Goal: Task Accomplishment & Management: Manage account settings

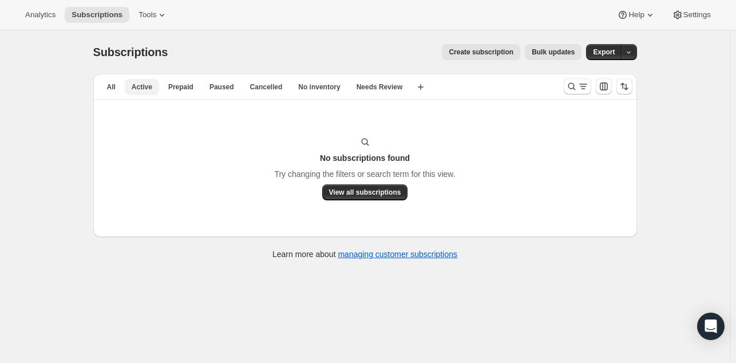
click at [133, 89] on span "Active" at bounding box center [142, 86] width 21 height 9
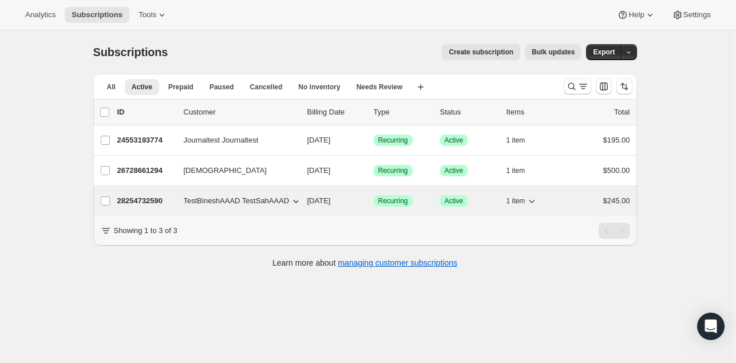
click at [132, 199] on p "28254732590" at bounding box center [145, 200] width 57 height 11
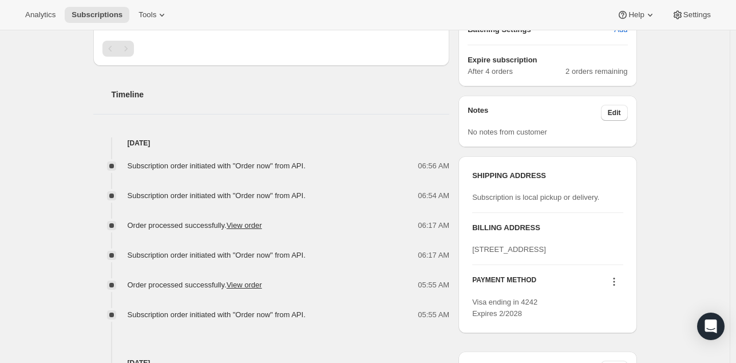
scroll to position [389, 0]
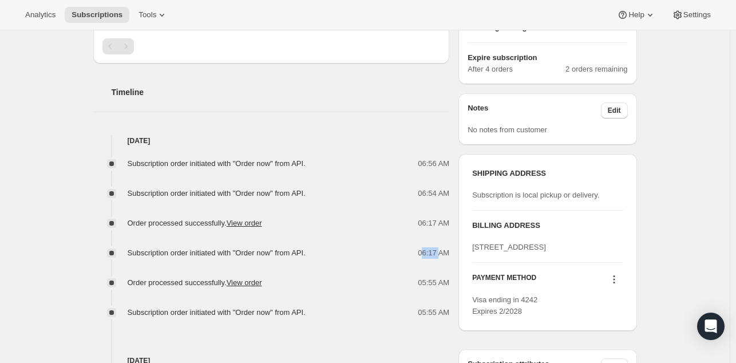
drag, startPoint x: 426, startPoint y: 255, endPoint x: 442, endPoint y: 250, distance: 16.7
click at [442, 250] on span "06:17 AM" at bounding box center [433, 252] width 31 height 11
drag, startPoint x: 425, startPoint y: 221, endPoint x: 434, endPoint y: 221, distance: 8.6
click at [434, 221] on span "06:17 AM" at bounding box center [433, 222] width 31 height 11
drag, startPoint x: 426, startPoint y: 283, endPoint x: 438, endPoint y: 282, distance: 12.6
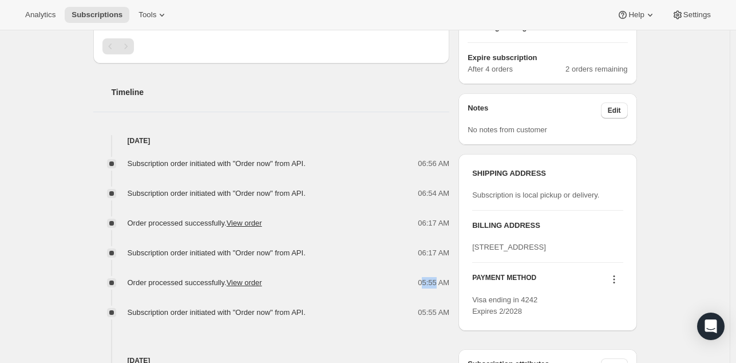
click at [438, 282] on span "05:55 AM" at bounding box center [433, 282] width 31 height 11
click at [433, 255] on span "06:17 AM" at bounding box center [433, 252] width 31 height 11
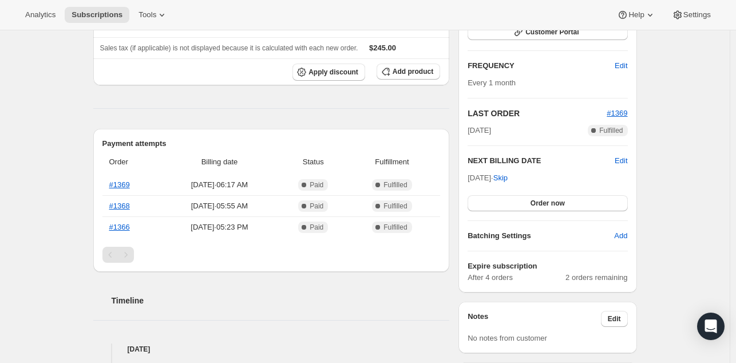
scroll to position [190, 0]
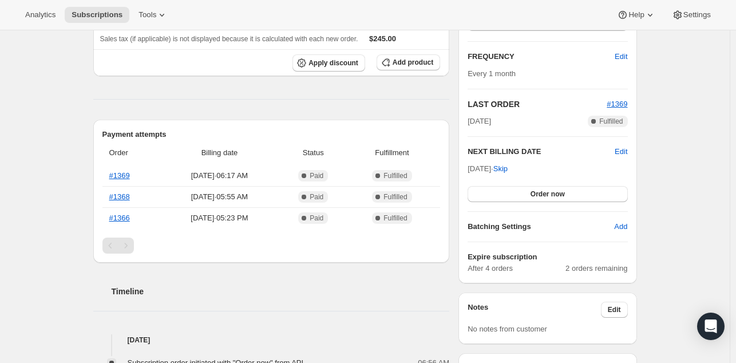
click at [82, 208] on div "Subscription #28254732590. This page is ready Subscription #28254732590 Success…" at bounding box center [365, 332] width 571 height 984
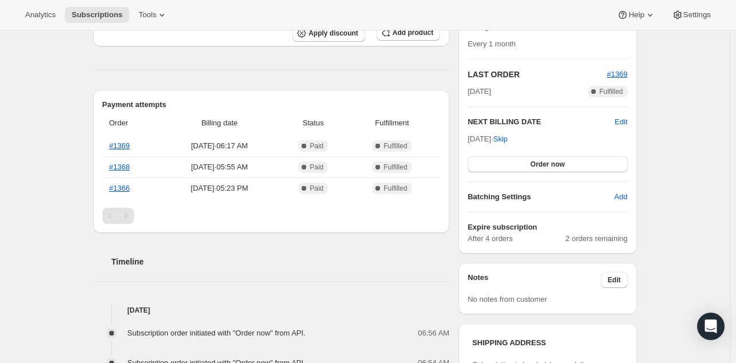
scroll to position [231, 0]
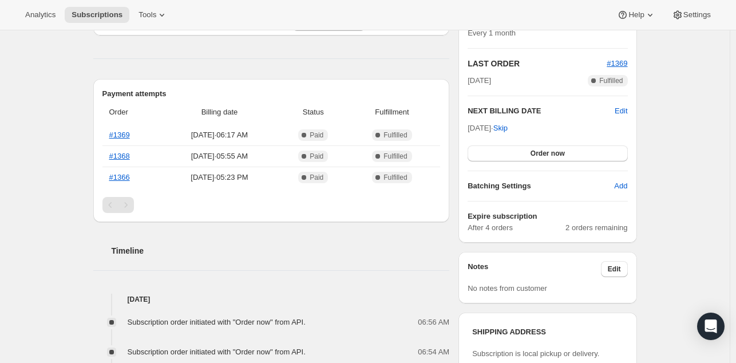
click at [70, 219] on div "Subscription #28254732590. This page is ready Subscription #28254732590 Success…" at bounding box center [365, 292] width 730 height 984
click at [72, 81] on div "Subscription #28254732590. This page is ready Subscription #28254732590 Success…" at bounding box center [365, 292] width 730 height 984
click at [126, 179] on link "#1366" at bounding box center [119, 177] width 21 height 9
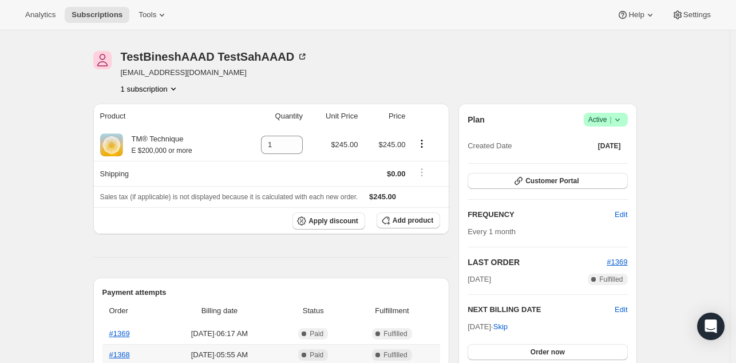
scroll to position [0, 0]
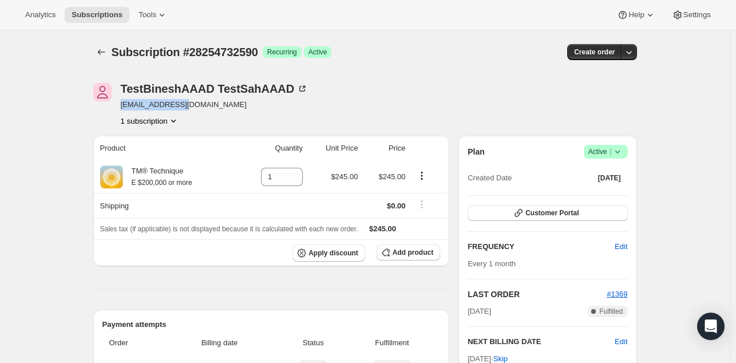
drag, startPoint x: 200, startPoint y: 104, endPoint x: 118, endPoint y: 108, distance: 81.4
click at [118, 108] on div "TestBineshAAAD TestSahAAAD bsah+aaad@tm.org 1 subscription" at bounding box center [283, 104] width 381 height 43
copy span "bsah+aaad@tm.org"
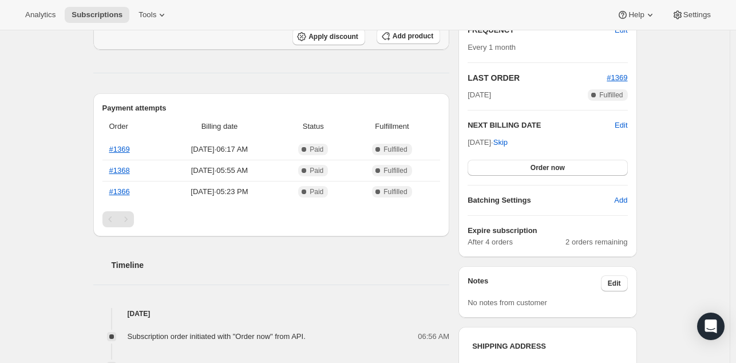
scroll to position [172, 0]
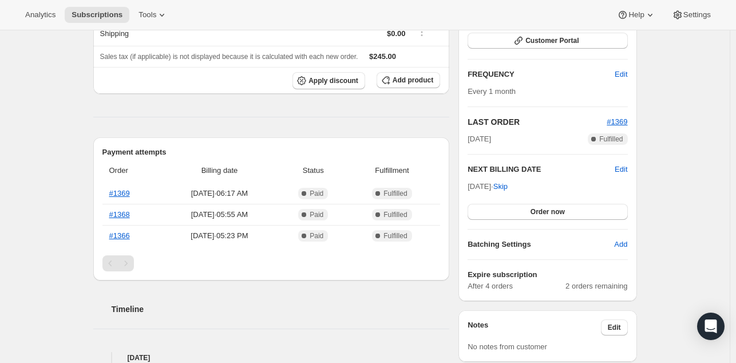
click at [34, 228] on div "Subscription #28254732590. This page is ready Subscription #28254732590 Success…" at bounding box center [365, 350] width 730 height 984
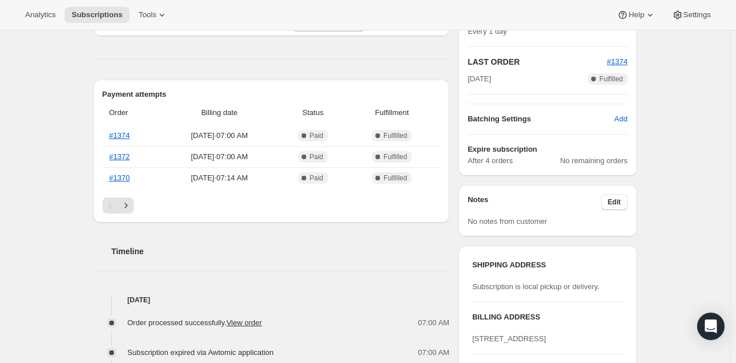
scroll to position [227, 0]
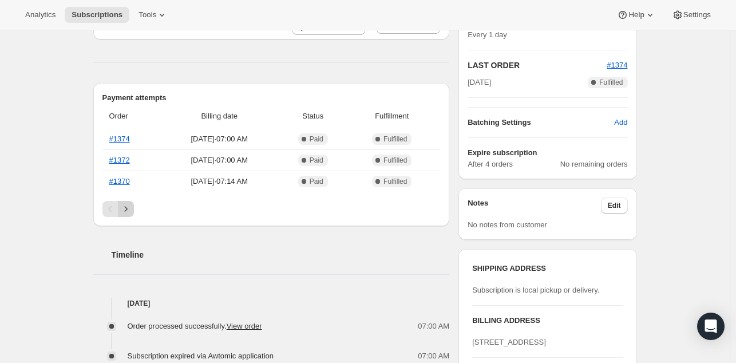
click at [126, 209] on icon "Next" at bounding box center [125, 208] width 11 height 11
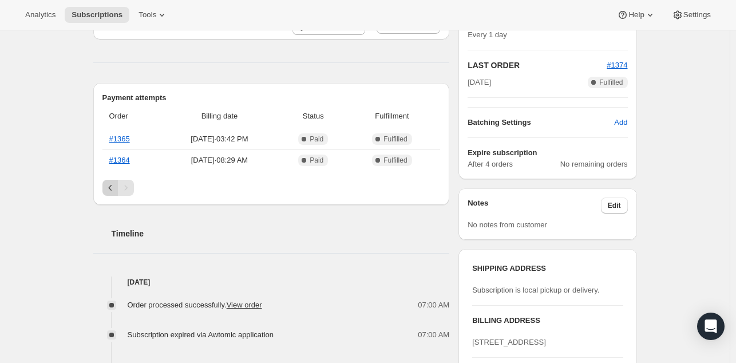
click at [109, 189] on icon "Previous" at bounding box center [110, 187] width 11 height 11
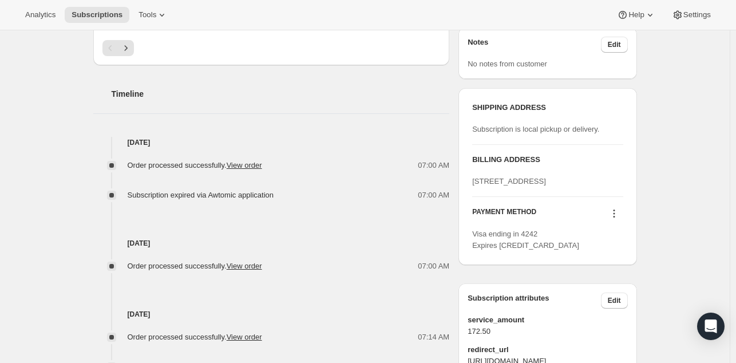
scroll to position [38, 0]
